Goal: Information Seeking & Learning: Find specific fact

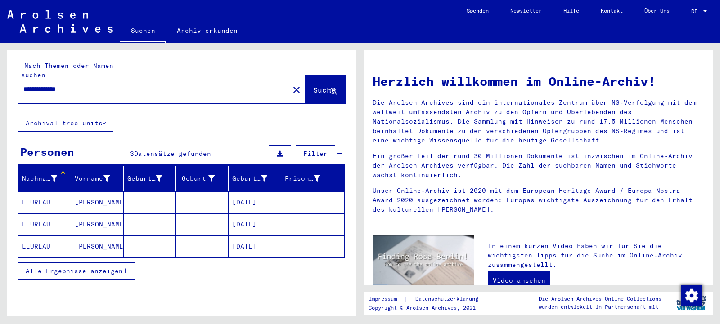
click at [35, 238] on mat-cell "LEUREAU" at bounding box center [44, 247] width 53 height 22
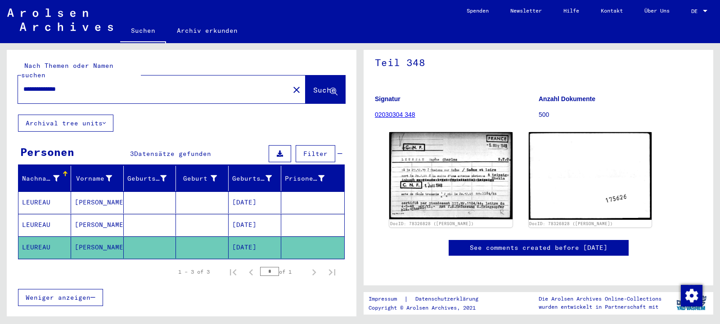
scroll to position [112, 0]
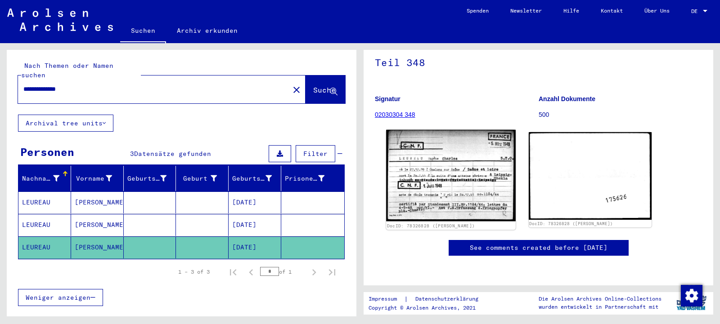
click at [438, 148] on img at bounding box center [450, 176] width 129 height 92
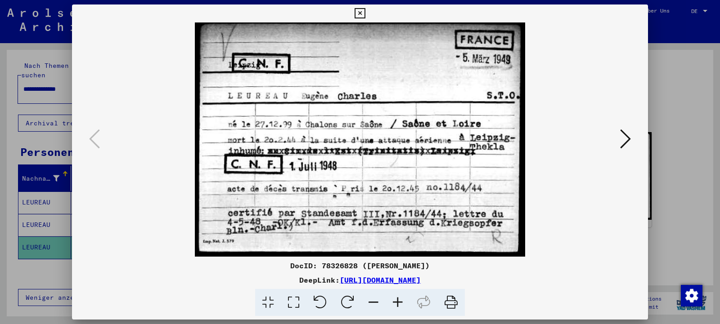
drag, startPoint x: 271, startPoint y: 265, endPoint x: 454, endPoint y: 267, distance: 183.2
click at [454, 267] on div "DocID: 78326828 ([PERSON_NAME])" at bounding box center [360, 266] width 576 height 11
click at [359, 137] on img at bounding box center [360, 139] width 515 height 234
click at [273, 267] on div "DocID: 78326828 ([PERSON_NAME])" at bounding box center [360, 266] width 576 height 11
drag, startPoint x: 274, startPoint y: 267, endPoint x: 276, endPoint y: 262, distance: 5.3
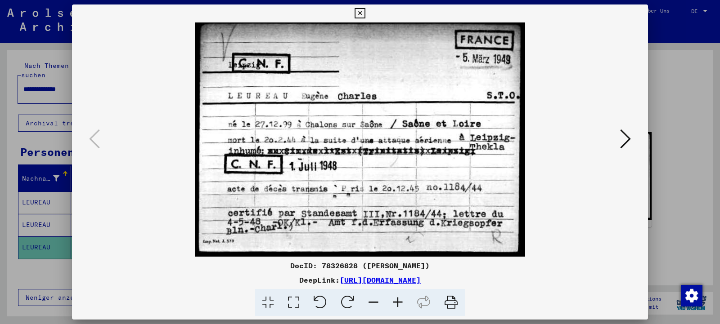
click at [274, 267] on div "DocID: 78326828 ([PERSON_NAME])" at bounding box center [360, 266] width 576 height 11
drag, startPoint x: 270, startPoint y: 266, endPoint x: 337, endPoint y: 270, distance: 66.7
click at [337, 270] on div "DocID: 78326828 ([PERSON_NAME])" at bounding box center [360, 266] width 576 height 11
copy div "DocID: 78326828"
click at [365, 14] on icon at bounding box center [360, 13] width 10 height 11
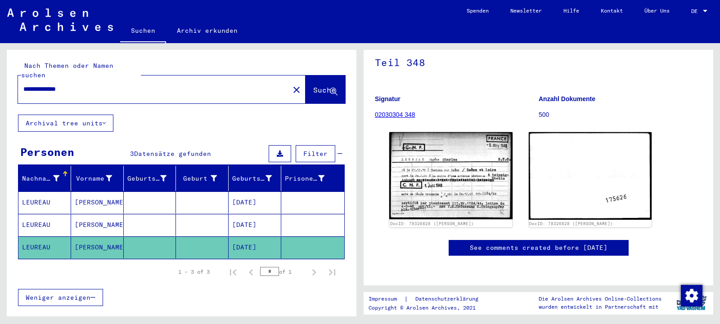
click at [50, 214] on mat-cell "LEUREAU" at bounding box center [44, 225] width 53 height 22
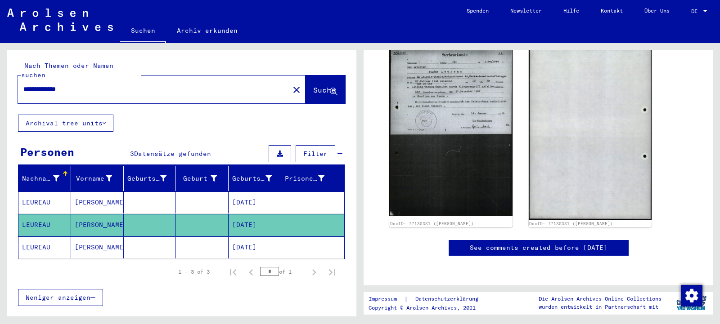
scroll to position [146, 0]
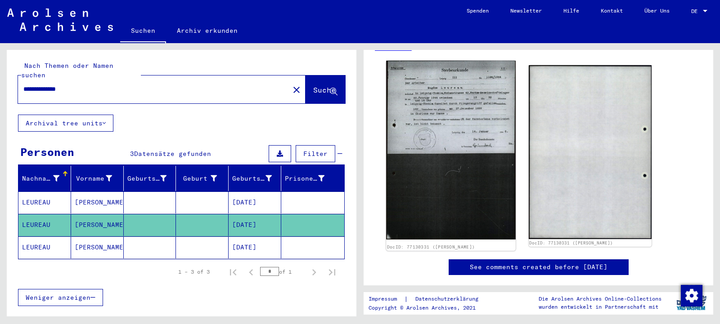
click at [455, 180] on img at bounding box center [450, 150] width 129 height 179
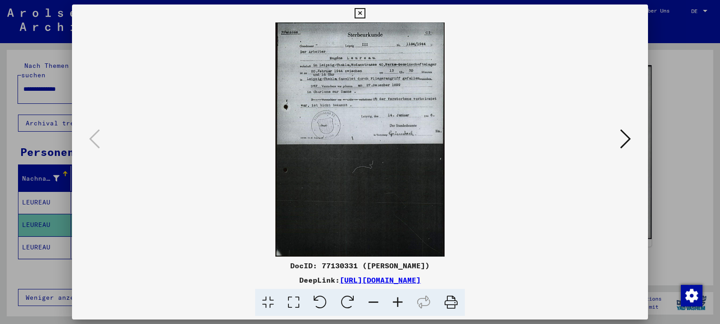
click at [366, 67] on img at bounding box center [360, 139] width 515 height 234
click at [399, 303] on icon at bounding box center [398, 302] width 24 height 27
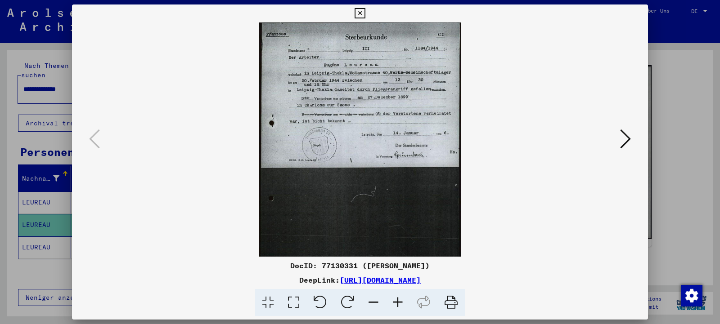
click at [399, 303] on icon at bounding box center [398, 302] width 24 height 27
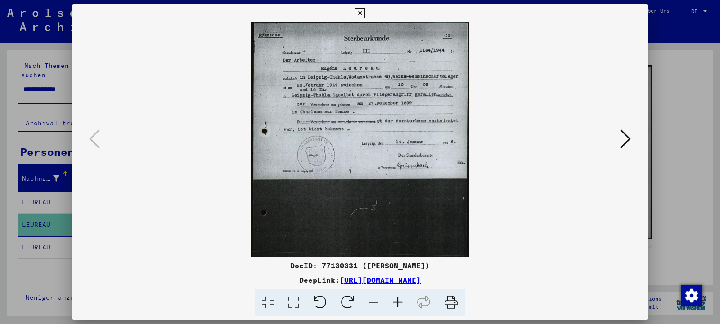
click at [399, 303] on icon at bounding box center [398, 302] width 24 height 27
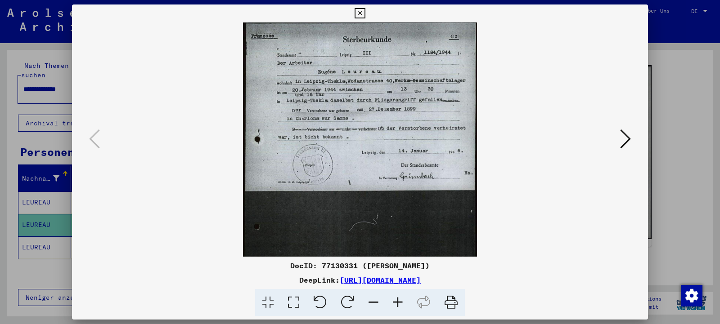
click at [399, 303] on icon at bounding box center [398, 302] width 24 height 27
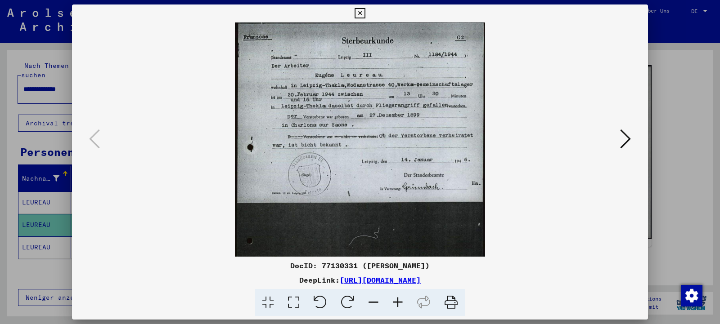
click at [399, 303] on icon at bounding box center [398, 302] width 24 height 27
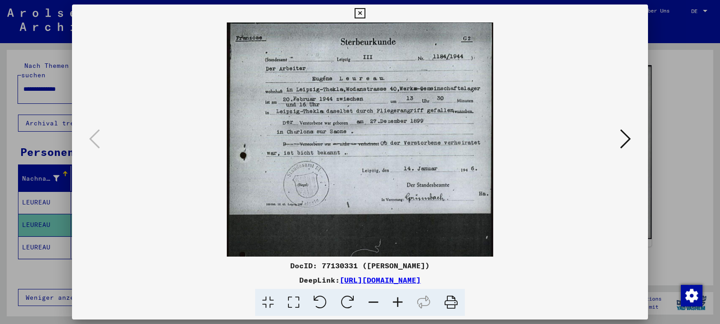
click at [399, 303] on icon at bounding box center [398, 302] width 24 height 27
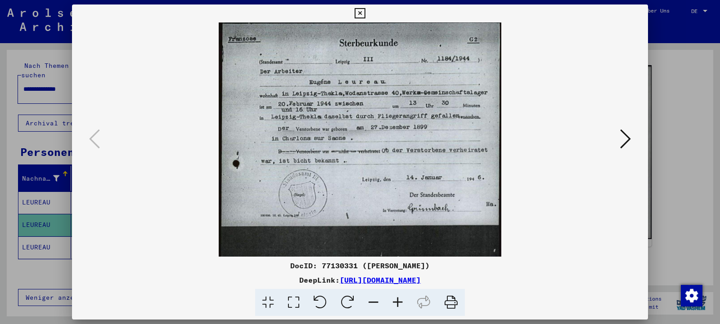
click at [399, 303] on icon at bounding box center [398, 302] width 24 height 27
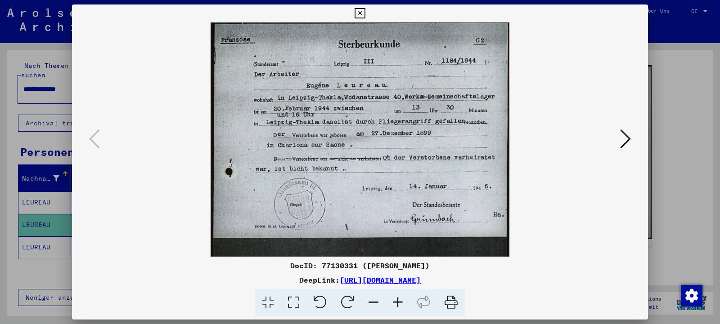
click at [365, 13] on icon at bounding box center [360, 13] width 10 height 11
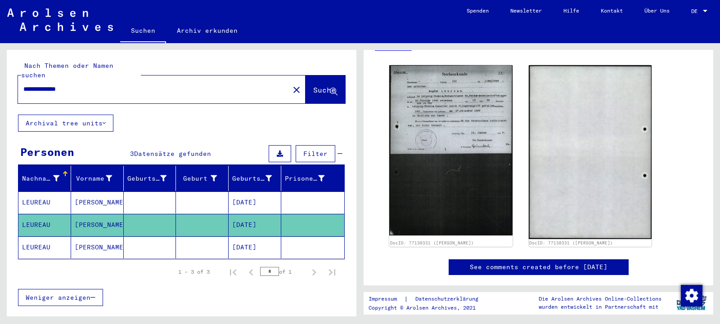
click at [37, 198] on mat-cell "LEUREAU" at bounding box center [44, 203] width 53 height 22
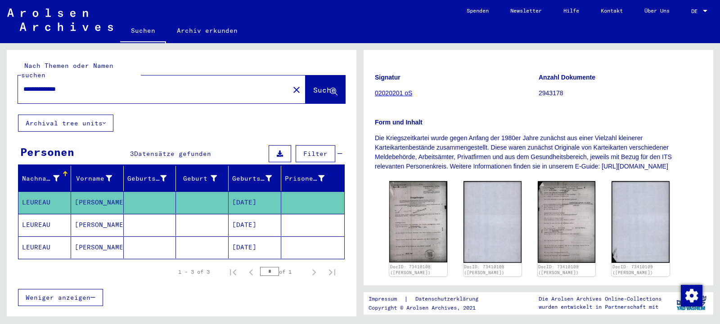
scroll to position [146, 0]
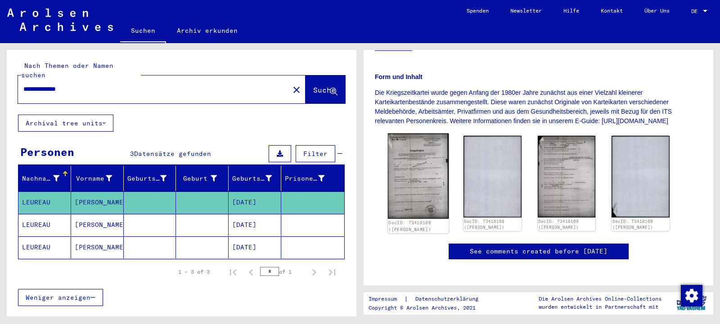
click at [421, 200] on img at bounding box center [418, 176] width 61 height 85
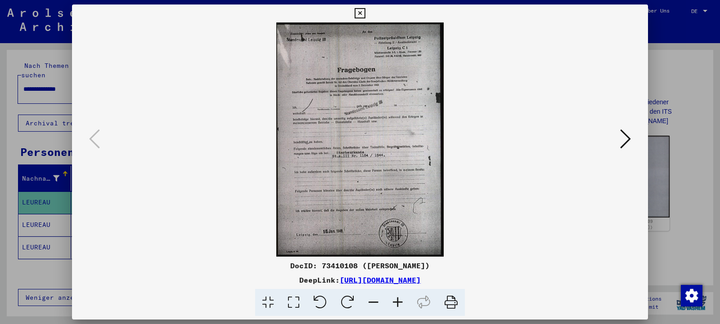
click at [365, 13] on icon at bounding box center [360, 13] width 10 height 11
